Goal: Task Accomplishment & Management: Manage account settings

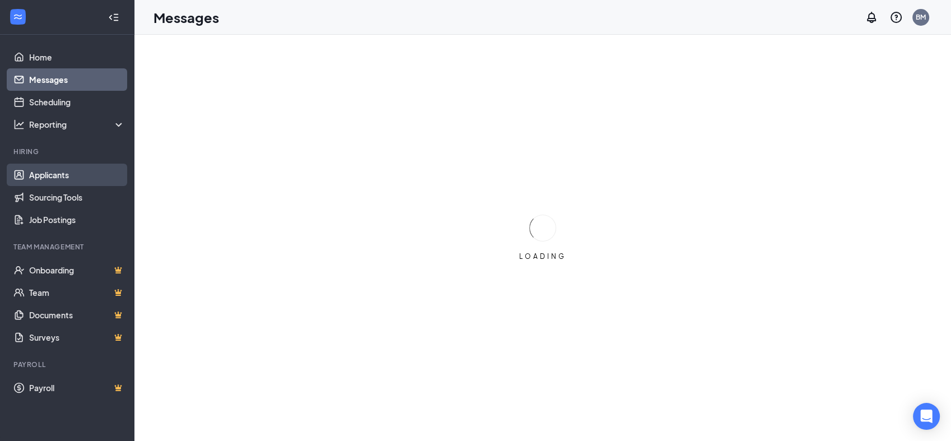
click at [56, 174] on link "Applicants" at bounding box center [77, 175] width 96 height 22
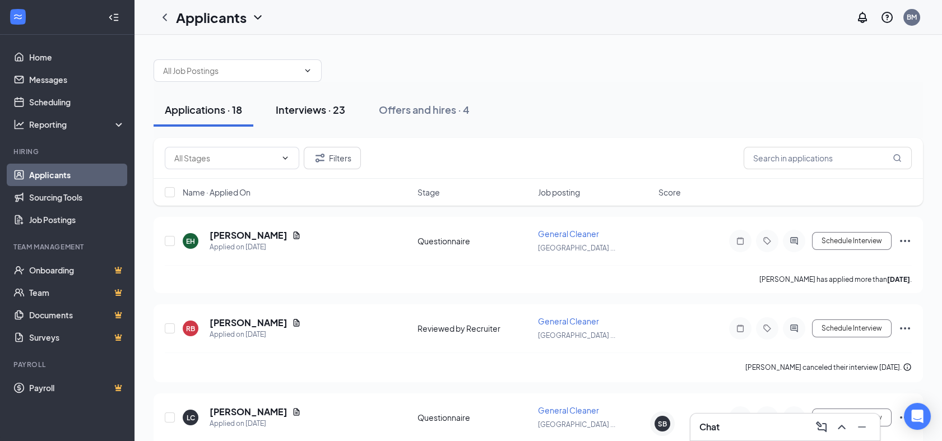
click at [310, 119] on button "Interviews · 23" at bounding box center [310, 110] width 92 height 34
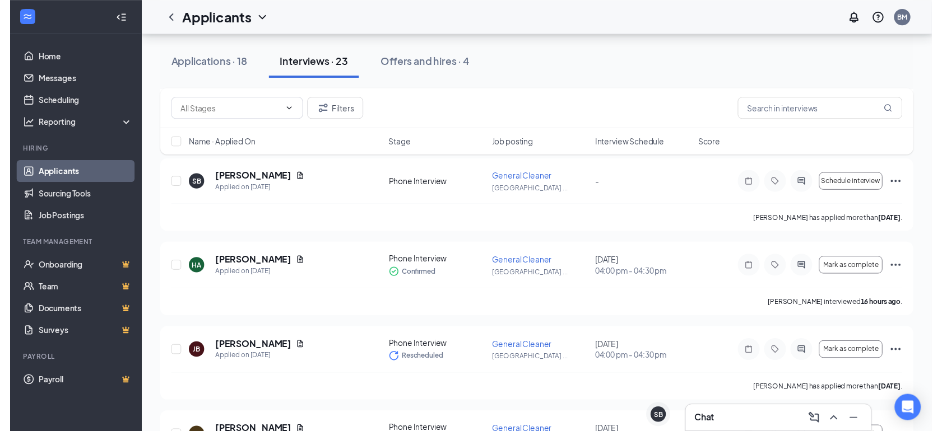
scroll to position [348, 0]
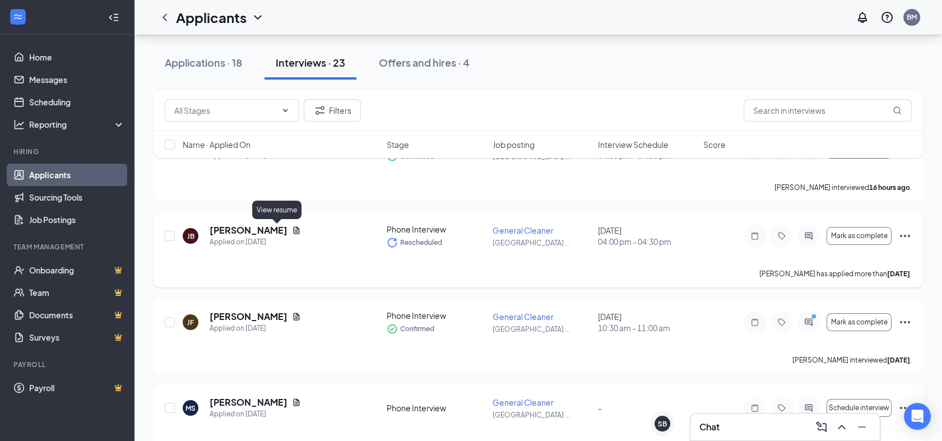
click at [292, 226] on icon "Document" at bounding box center [296, 230] width 9 height 9
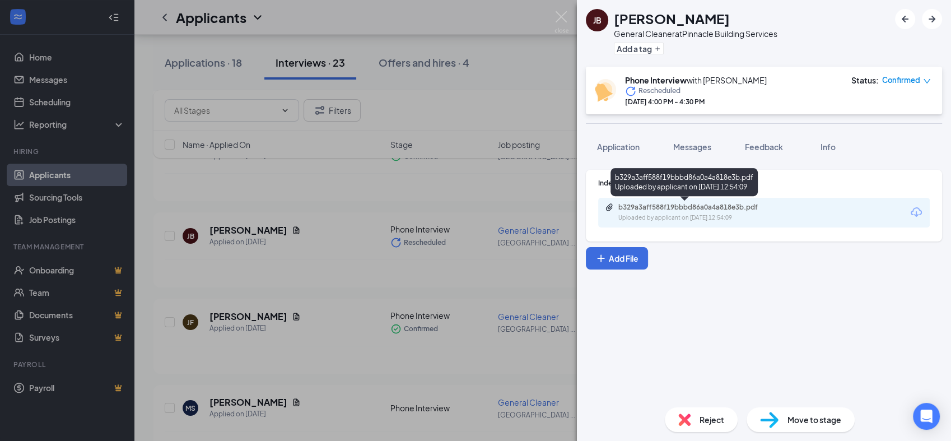
click at [668, 220] on div "Uploaded by applicant on [DATE] 12:54:09" at bounding box center [703, 217] width 168 height 9
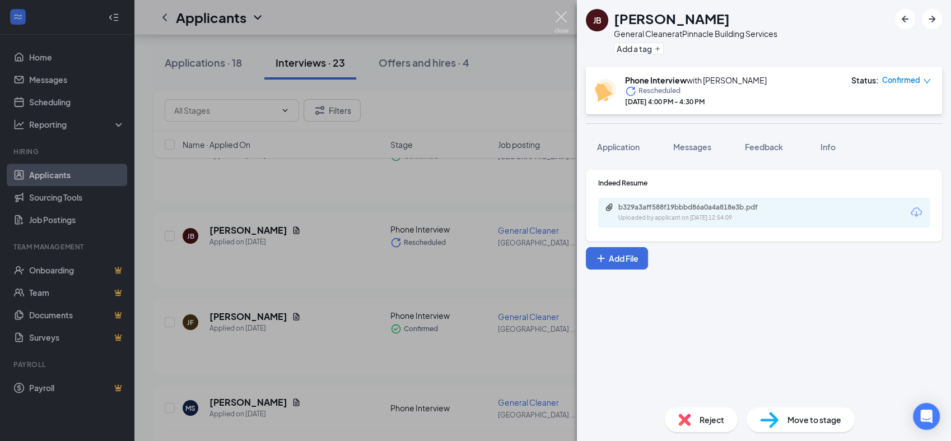
click at [565, 15] on img at bounding box center [562, 22] width 14 height 22
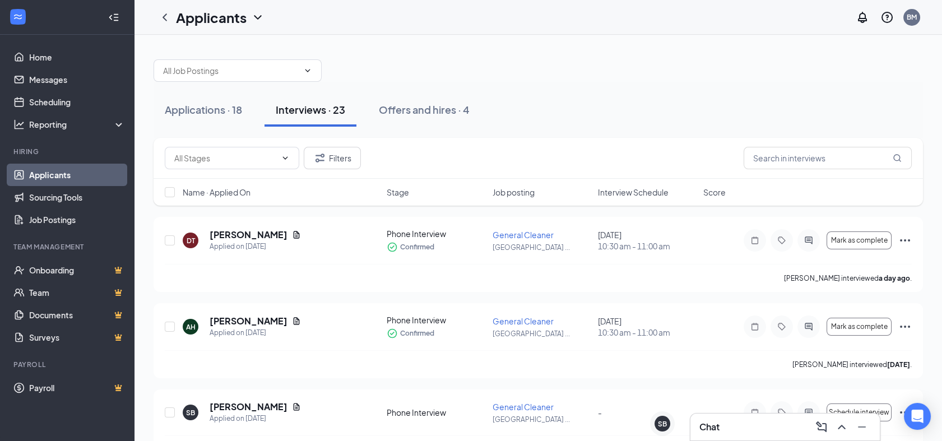
click at [284, 57] on div at bounding box center [538, 65] width 769 height 34
click at [277, 74] on input "text" at bounding box center [231, 70] width 136 height 12
click at [275, 103] on div "General Cleaner (Pinnacle Building Services)" at bounding box center [237, 102] width 150 height 25
type input "General Cleaner (Pinnacle Building Services)"
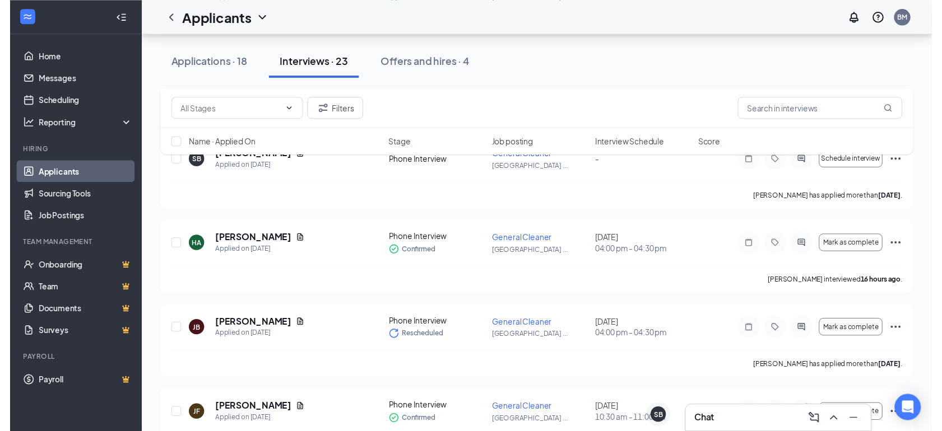
scroll to position [278, 0]
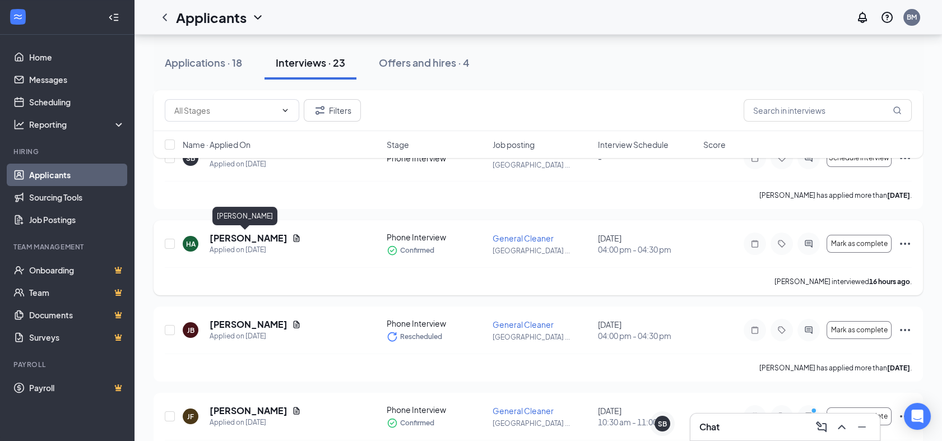
click at [229, 242] on h5 "[PERSON_NAME]" at bounding box center [249, 238] width 78 height 12
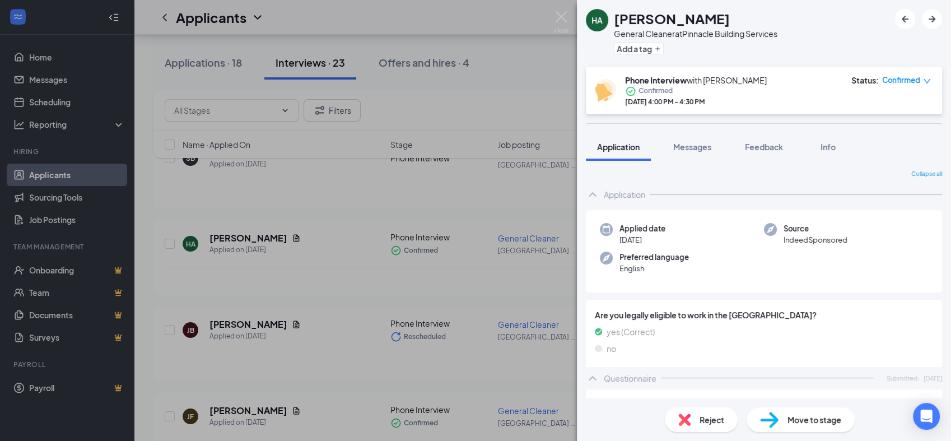
click at [711, 419] on span "Reject" at bounding box center [712, 420] width 25 height 12
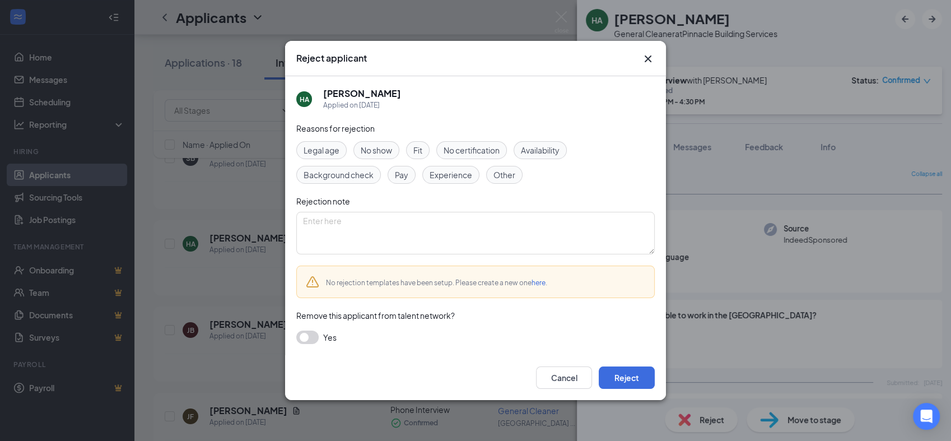
click at [392, 150] on span "No show" at bounding box center [376, 150] width 31 height 12
click at [397, 229] on textarea at bounding box center [475, 233] width 359 height 43
type textarea "Didn't answer phone for scheduled phone interview. Left a VM."
click at [635, 378] on button "Reject" at bounding box center [627, 377] width 56 height 22
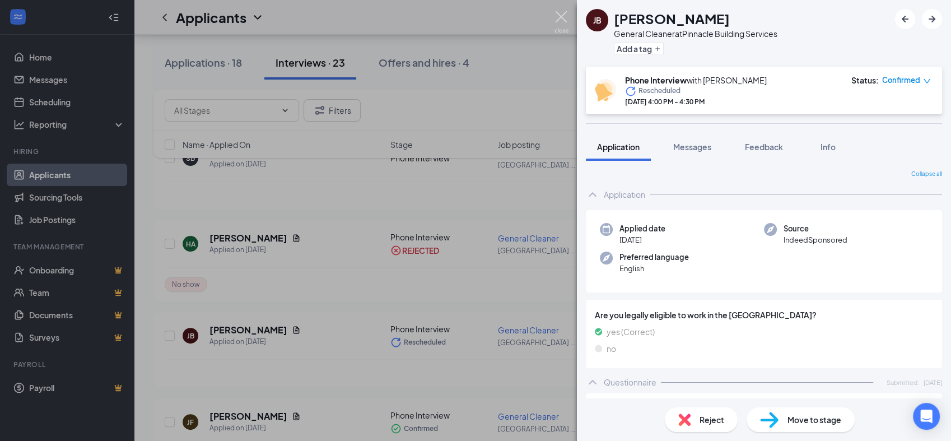
click at [566, 12] on img at bounding box center [562, 22] width 14 height 22
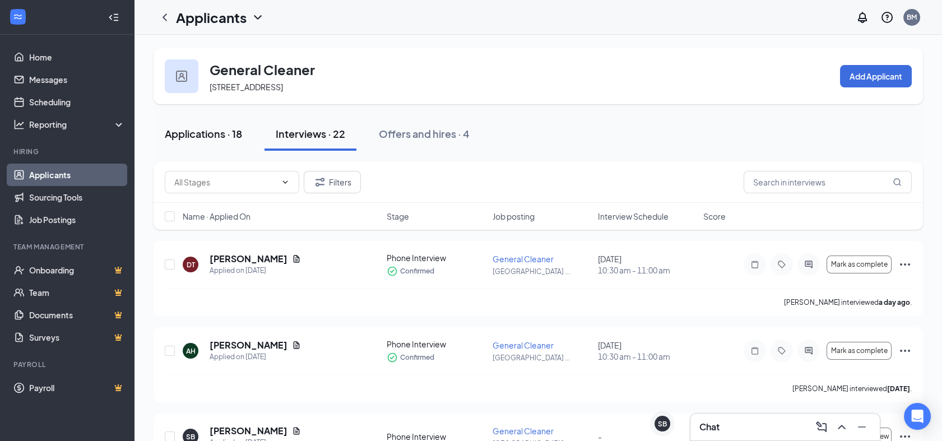
click at [212, 129] on div "Applications · 18" at bounding box center [203, 134] width 77 height 14
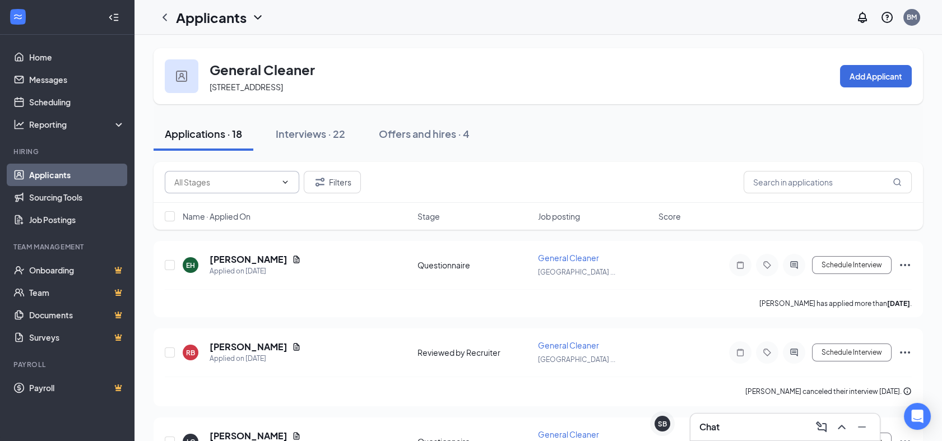
click at [282, 184] on icon "ChevronDown" at bounding box center [285, 182] width 9 height 9
click at [578, 133] on div "Applications · 18 Interviews · 22 Offers and hires · 4" at bounding box center [538, 134] width 769 height 34
